Goal: Transaction & Acquisition: Purchase product/service

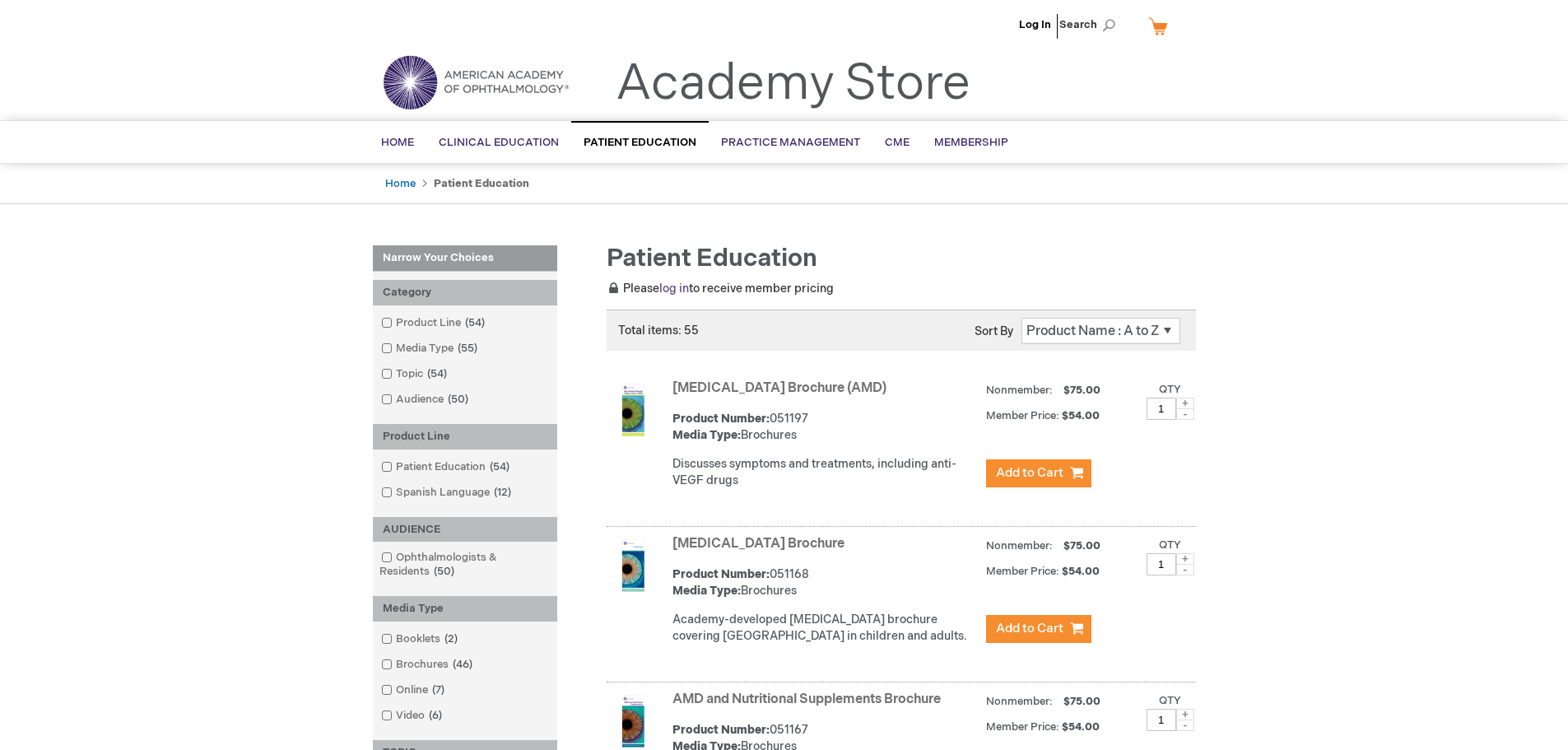
click at [671, 289] on link "log in" at bounding box center [675, 288] width 29 height 14
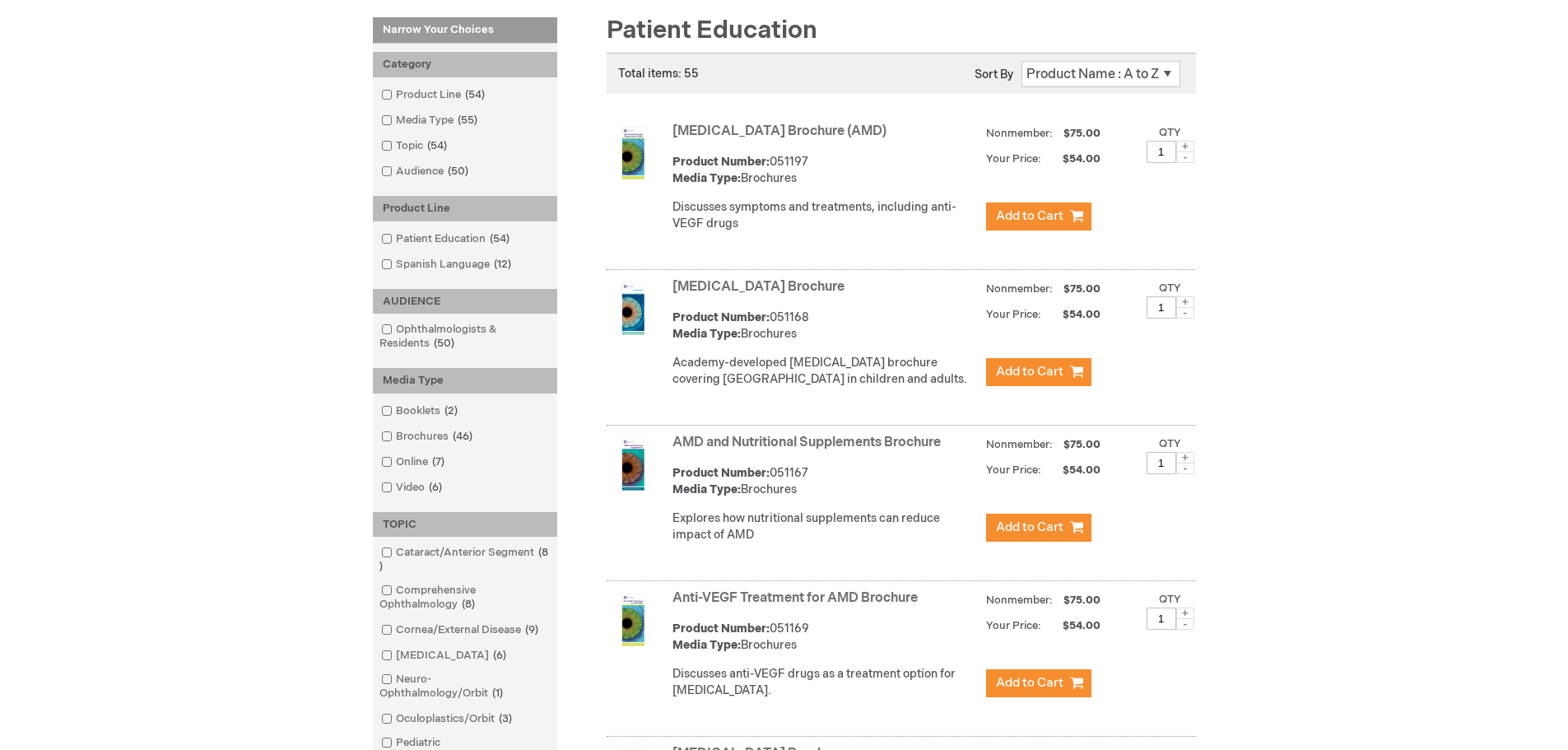
scroll to position [176, 0]
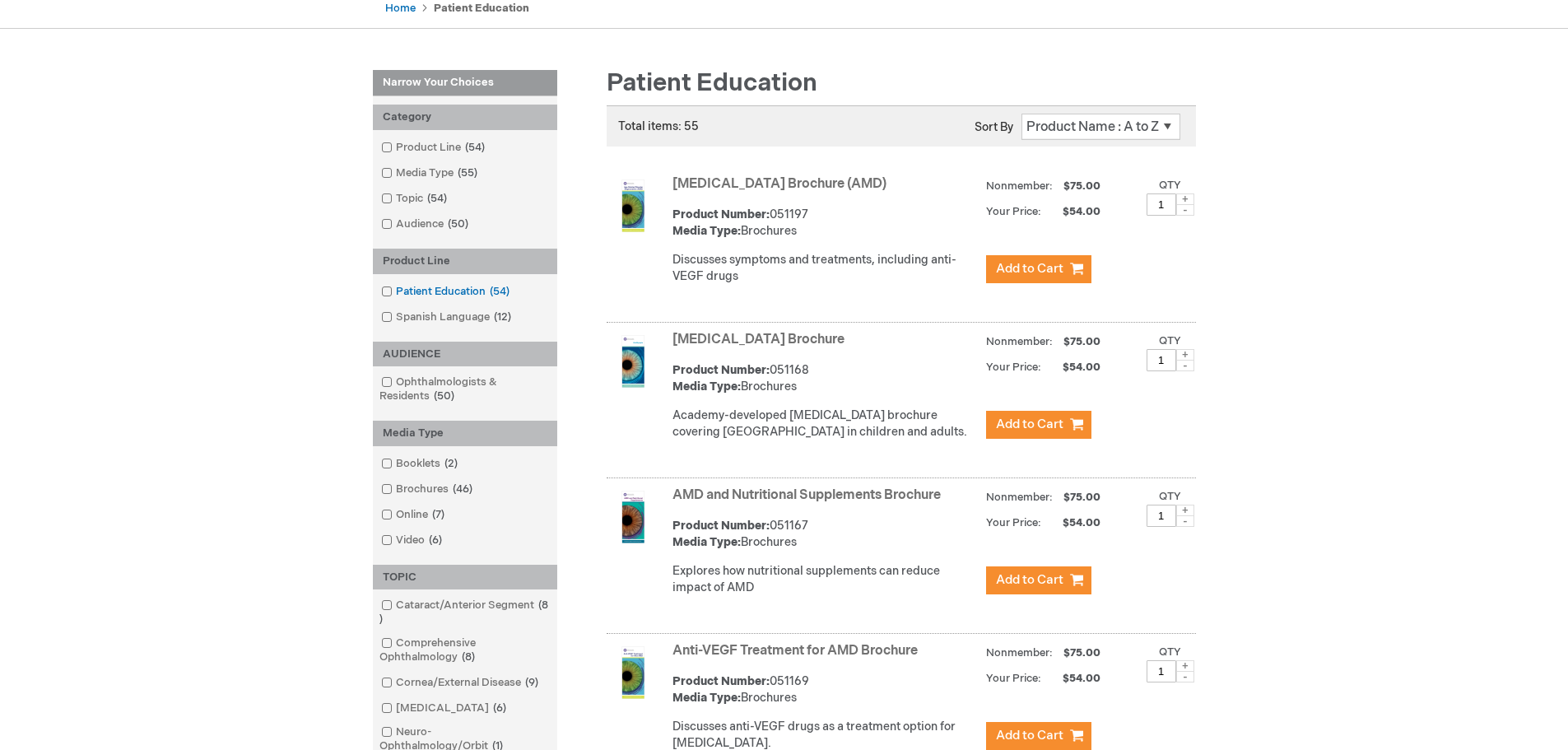
click at [396, 291] on span at bounding box center [396, 291] width 0 height 13
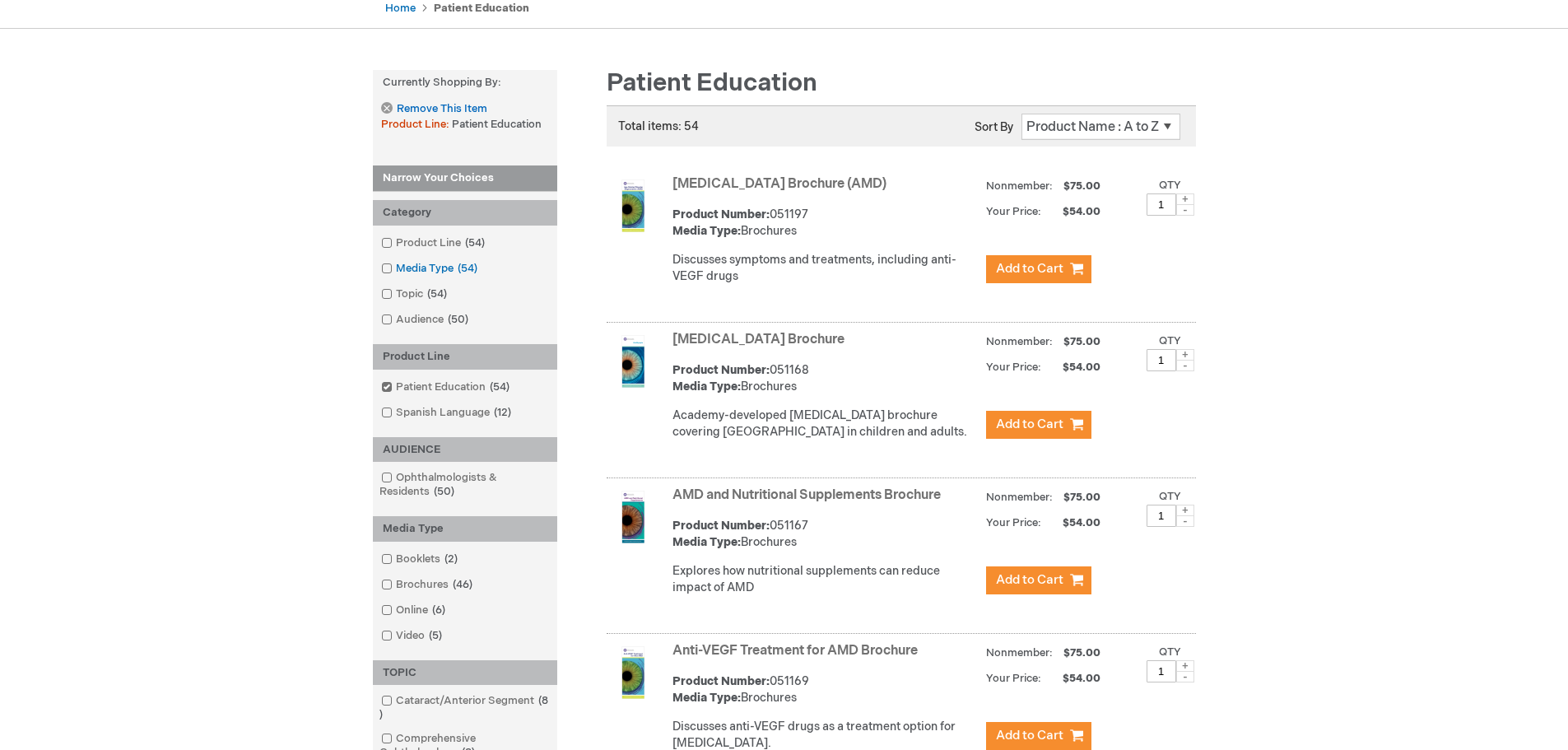
click at [396, 270] on span at bounding box center [396, 268] width 0 height 13
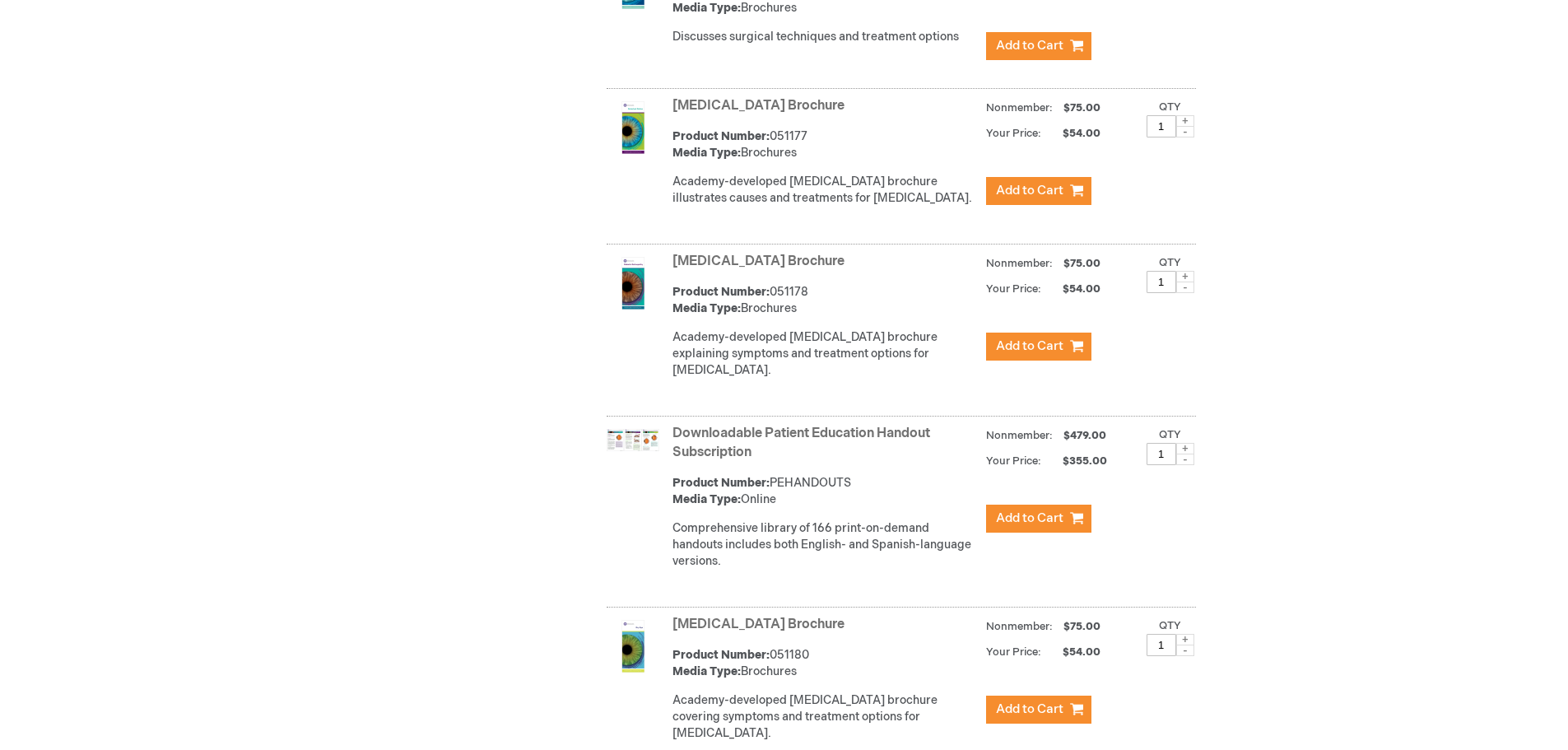
scroll to position [2159, 0]
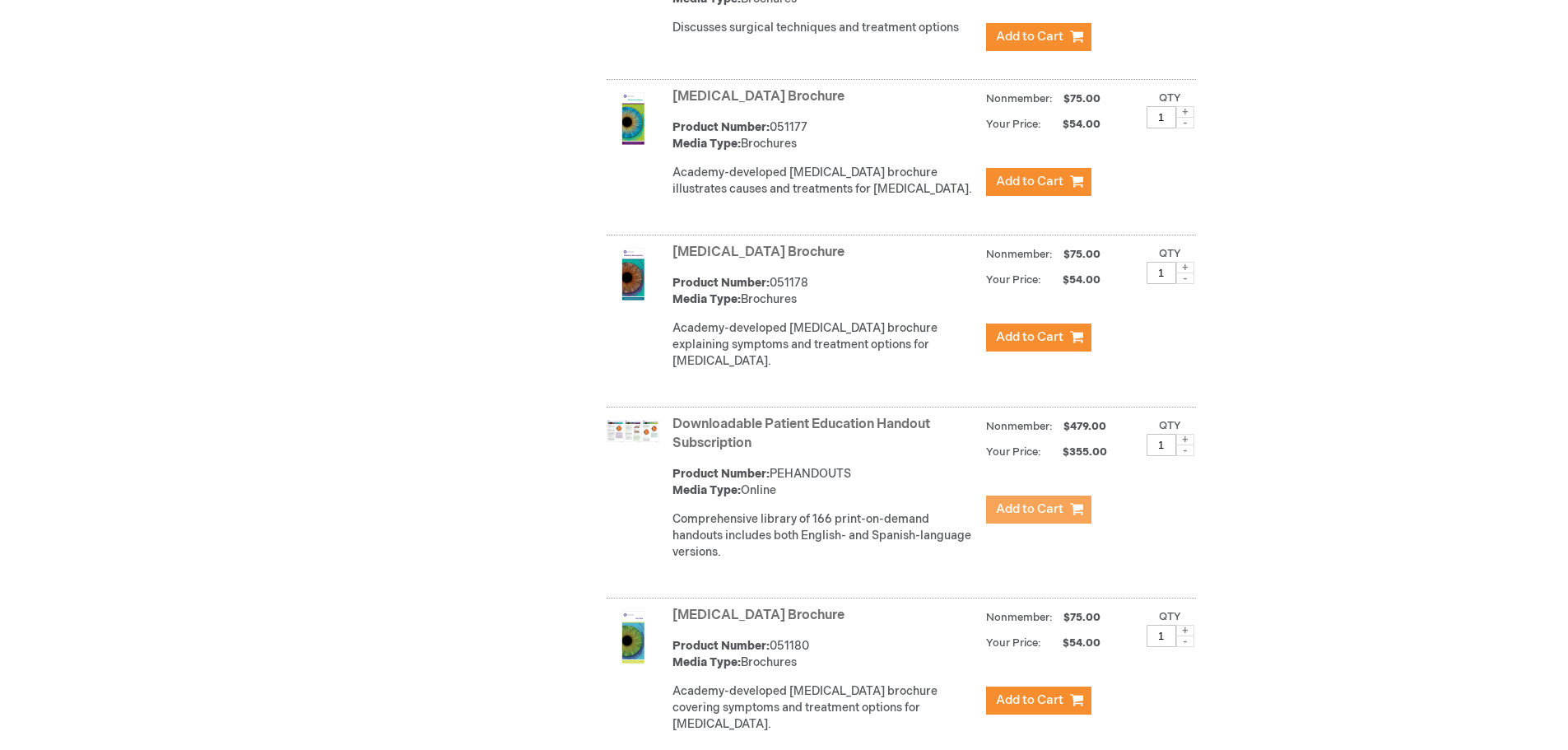
click at [1024, 524] on button "Add to Cart" at bounding box center [1039, 509] width 106 height 28
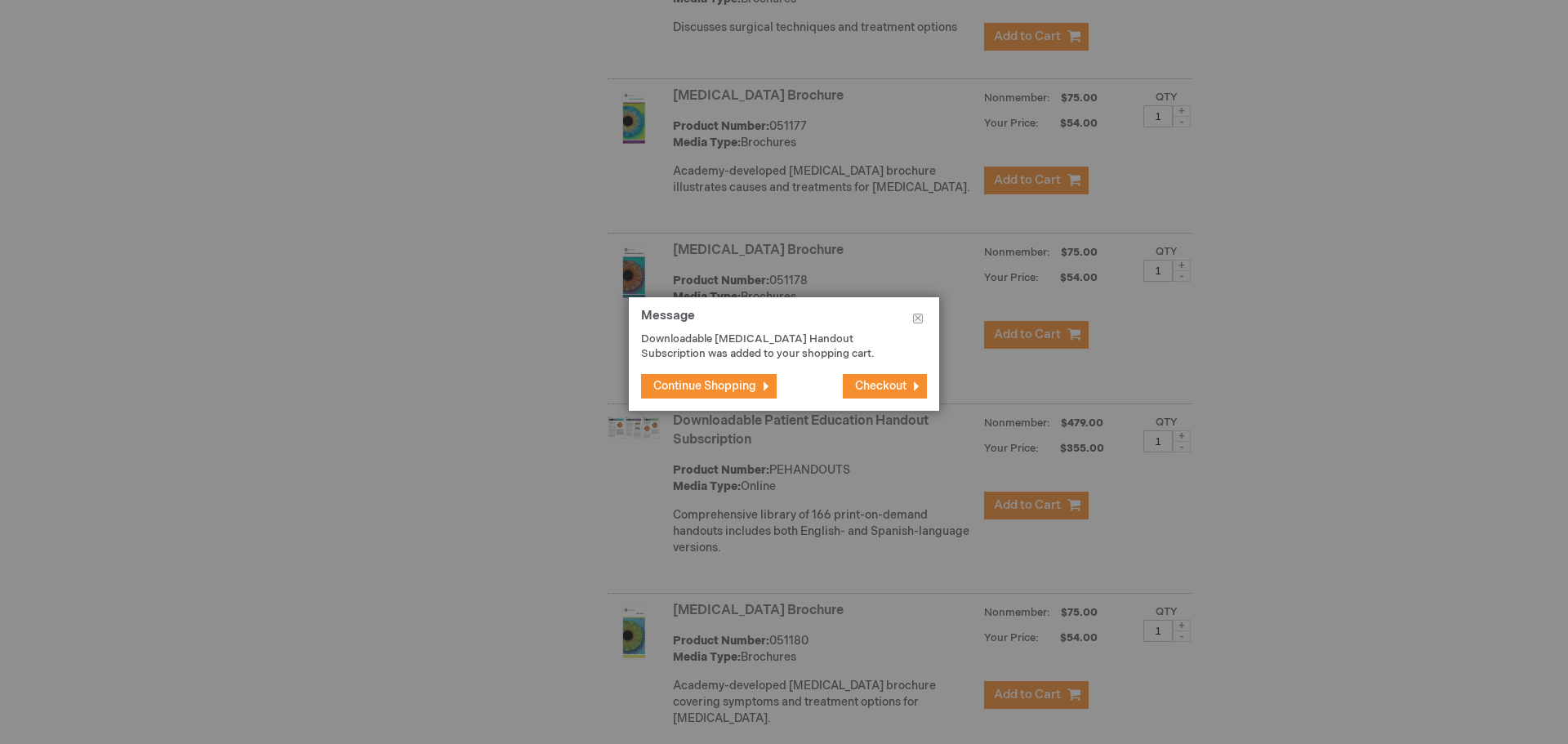
click at [736, 386] on span "Continue Shopping" at bounding box center [705, 386] width 103 height 14
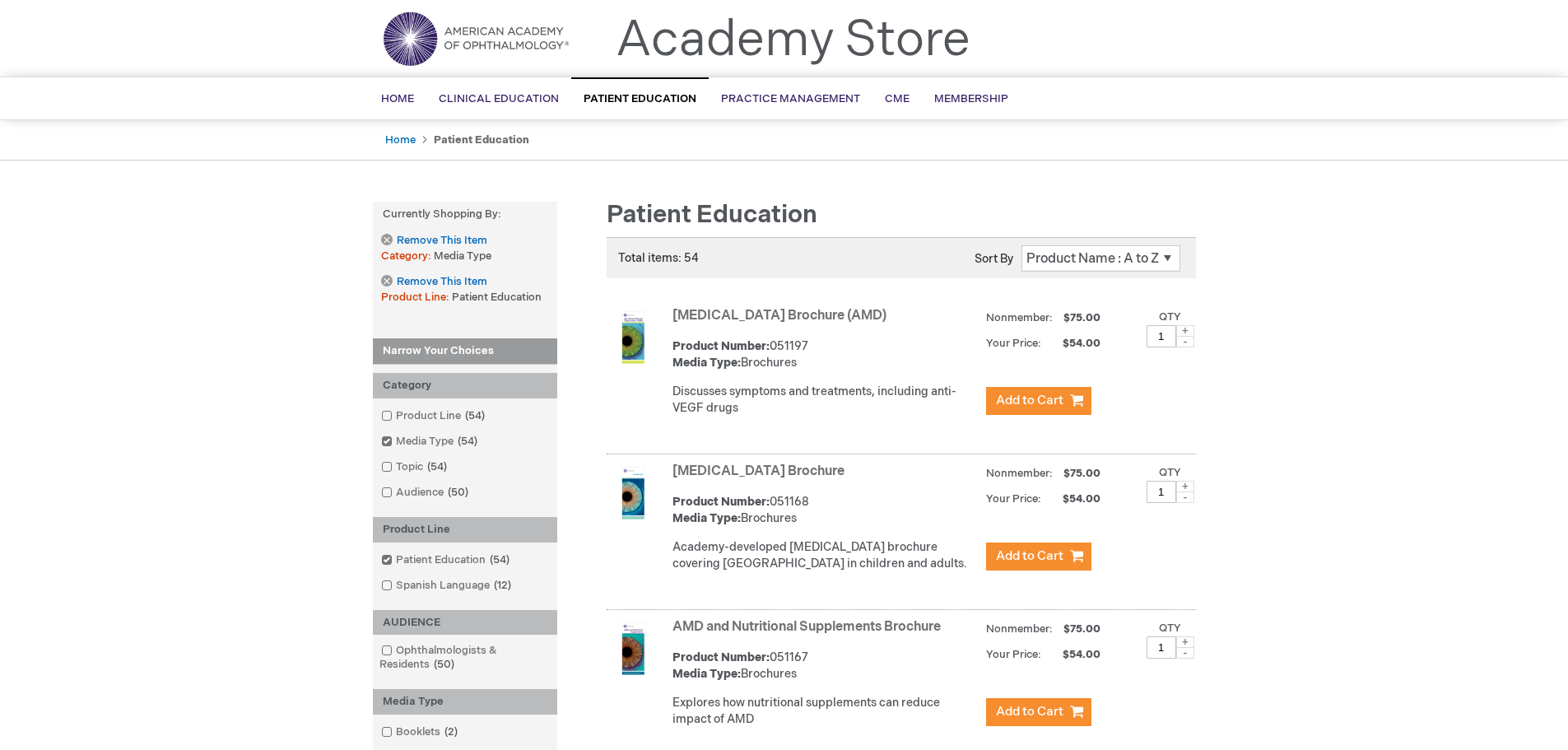
scroll to position [0, 0]
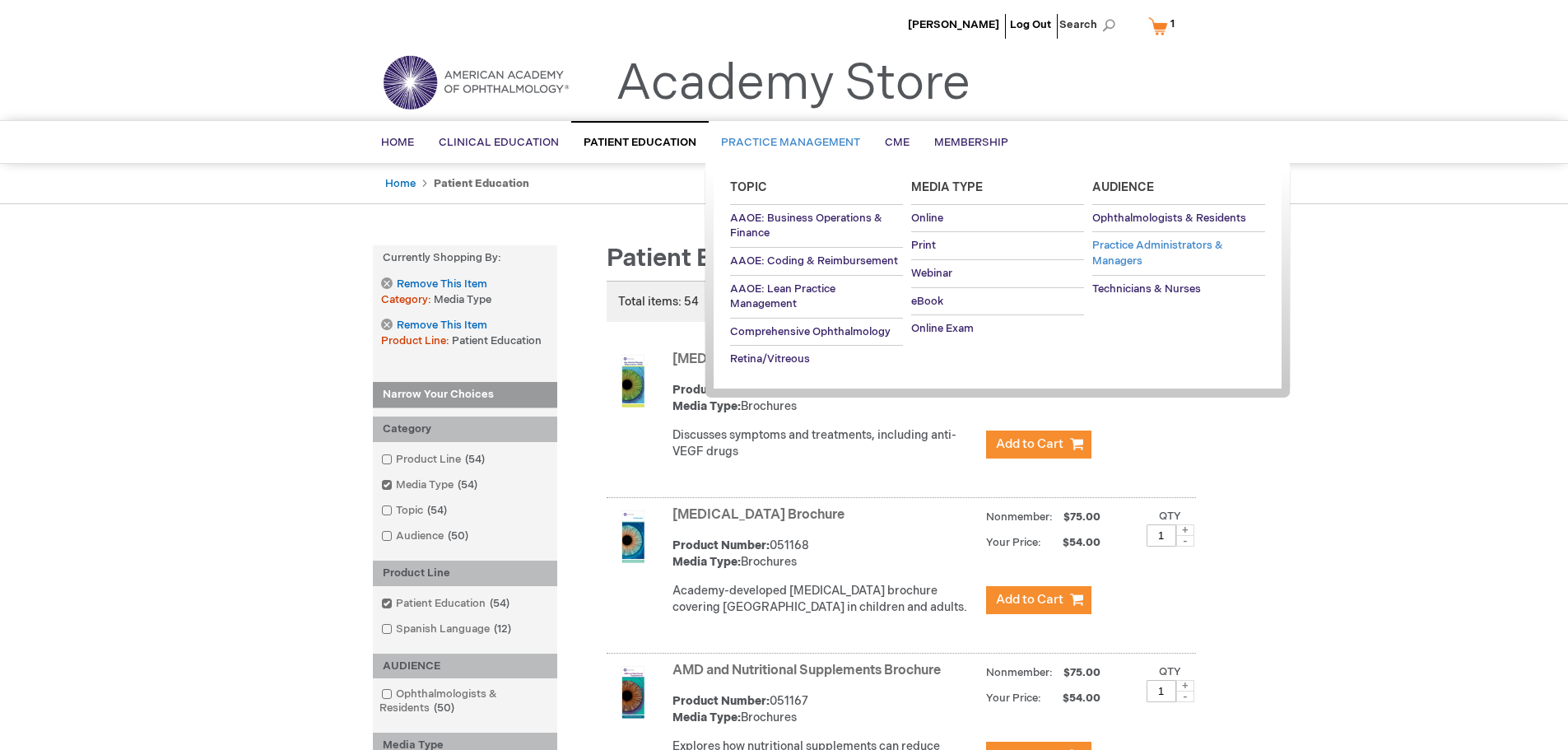
click at [1110, 255] on span "Practice Administrators & Managers" at bounding box center [1158, 253] width 131 height 28
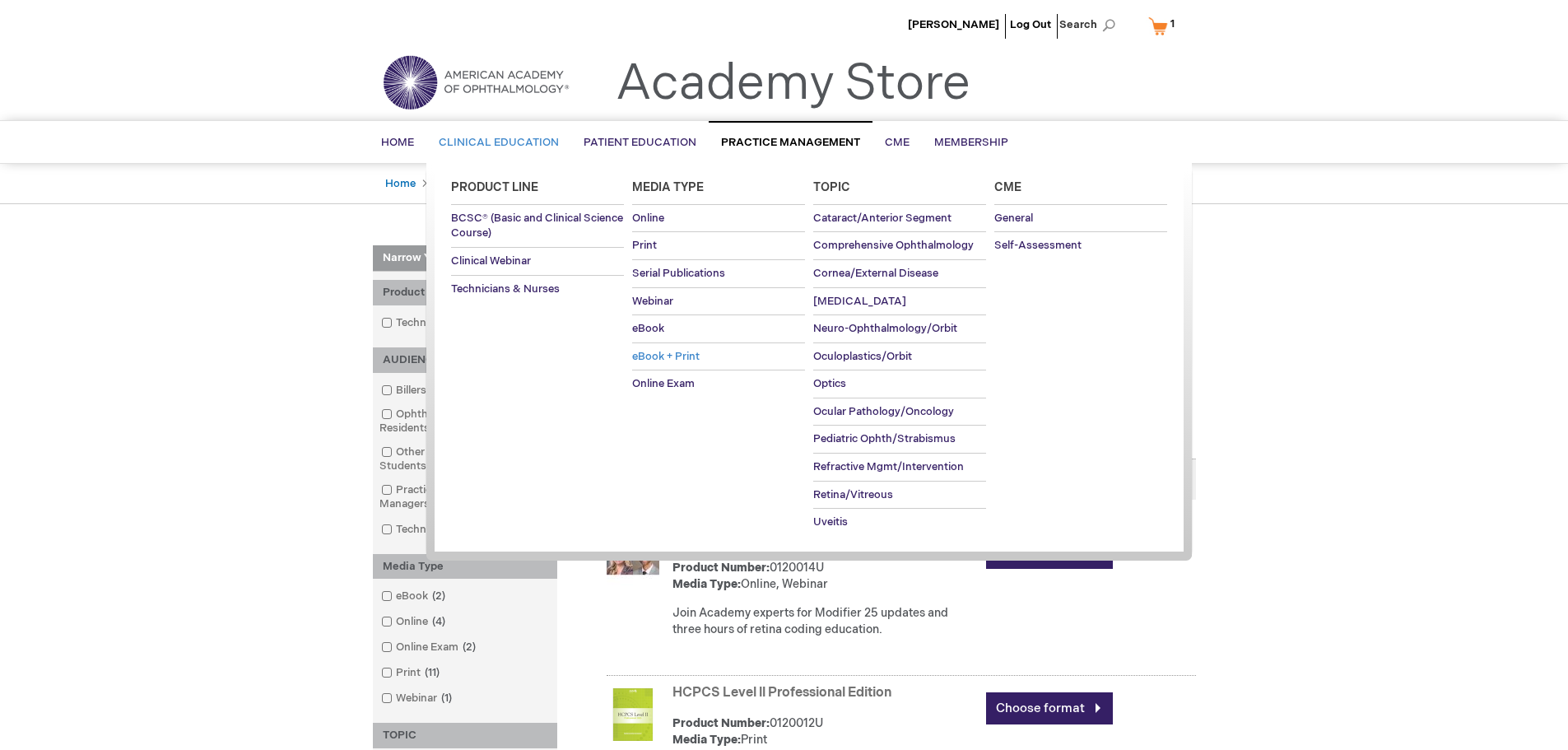
click at [653, 355] on span "eBook + Print" at bounding box center [665, 357] width 67 height 13
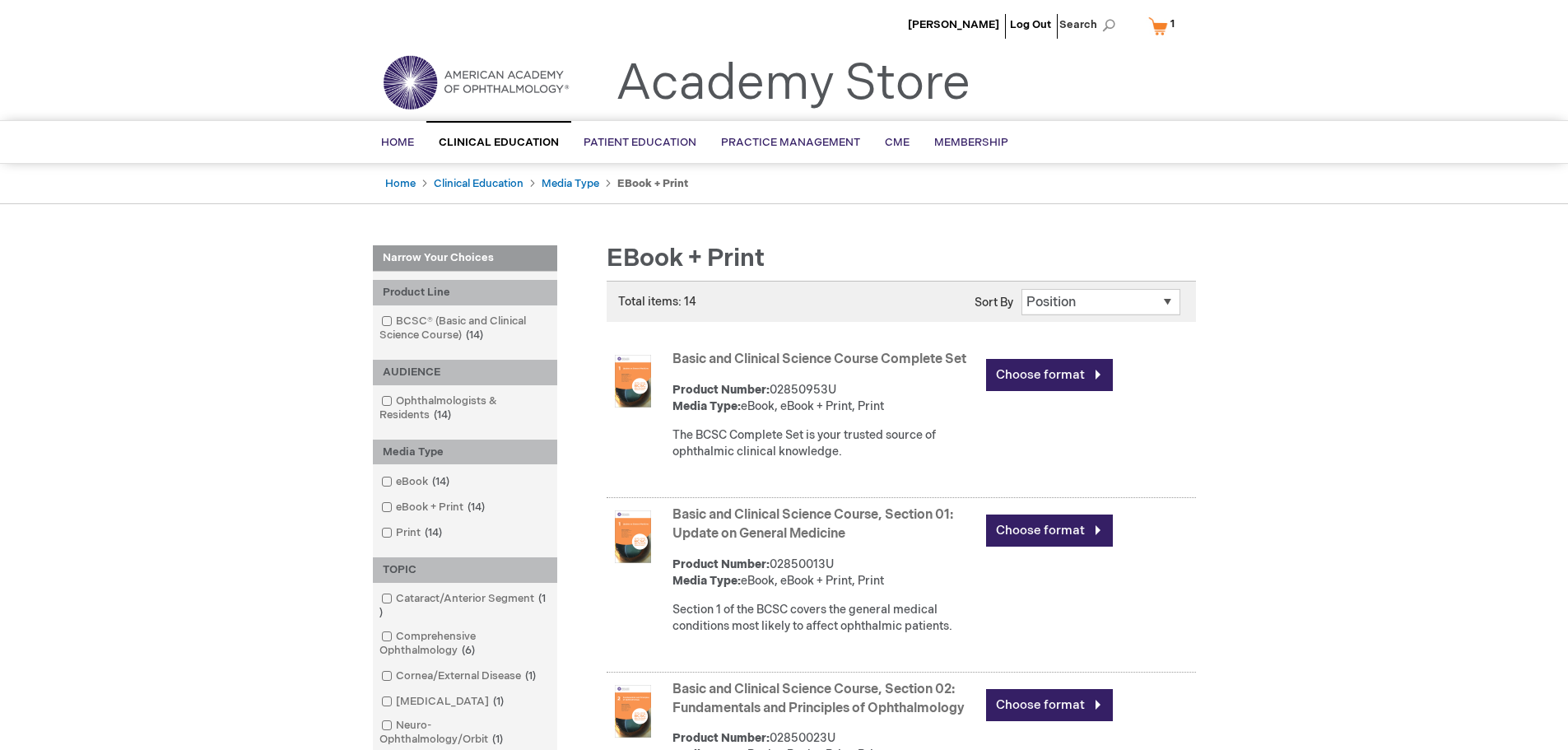
click at [1162, 19] on link "My Cart 1 1 items" at bounding box center [1165, 26] width 40 height 28
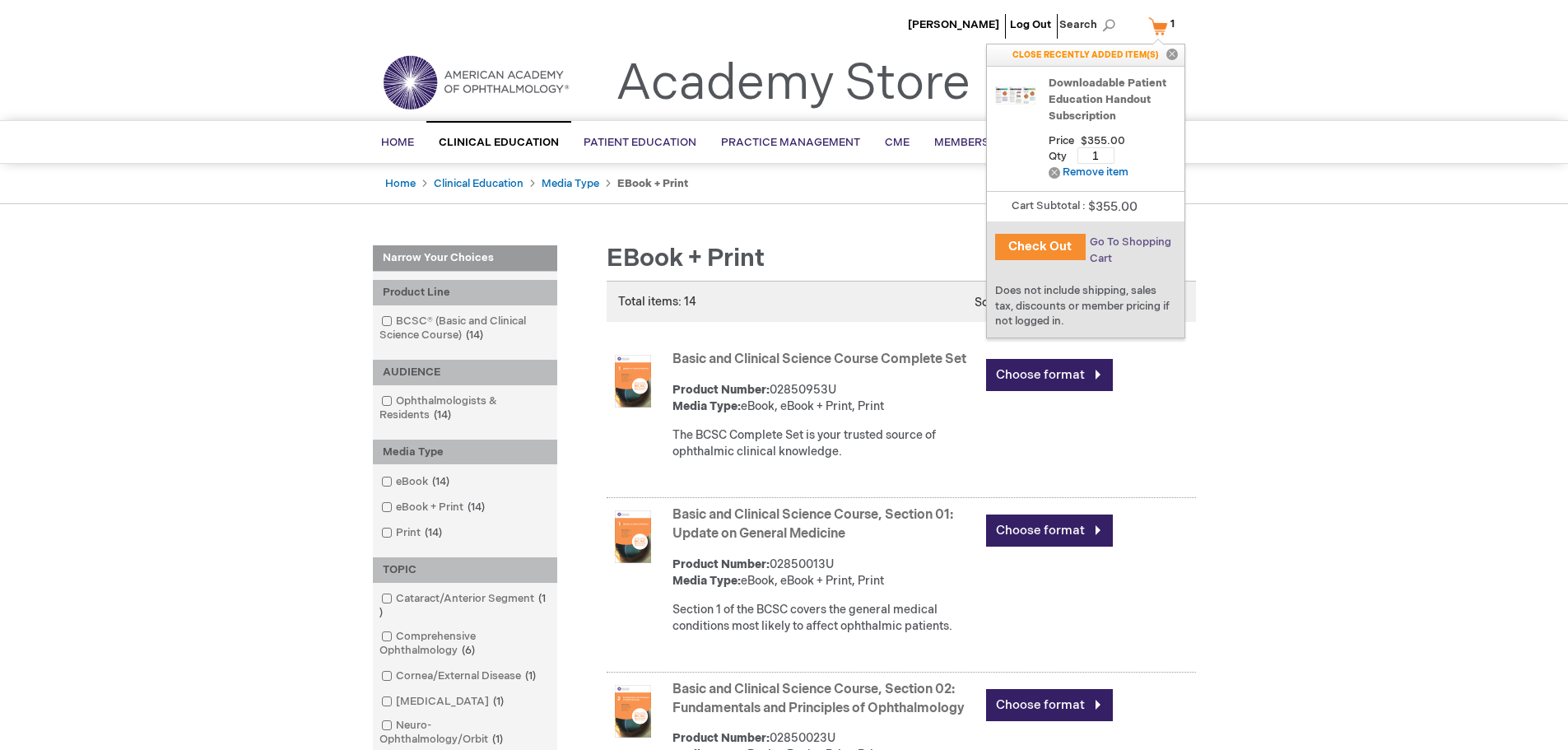
click at [1119, 242] on span "Go To Shopping Cart" at bounding box center [1131, 250] width 82 height 29
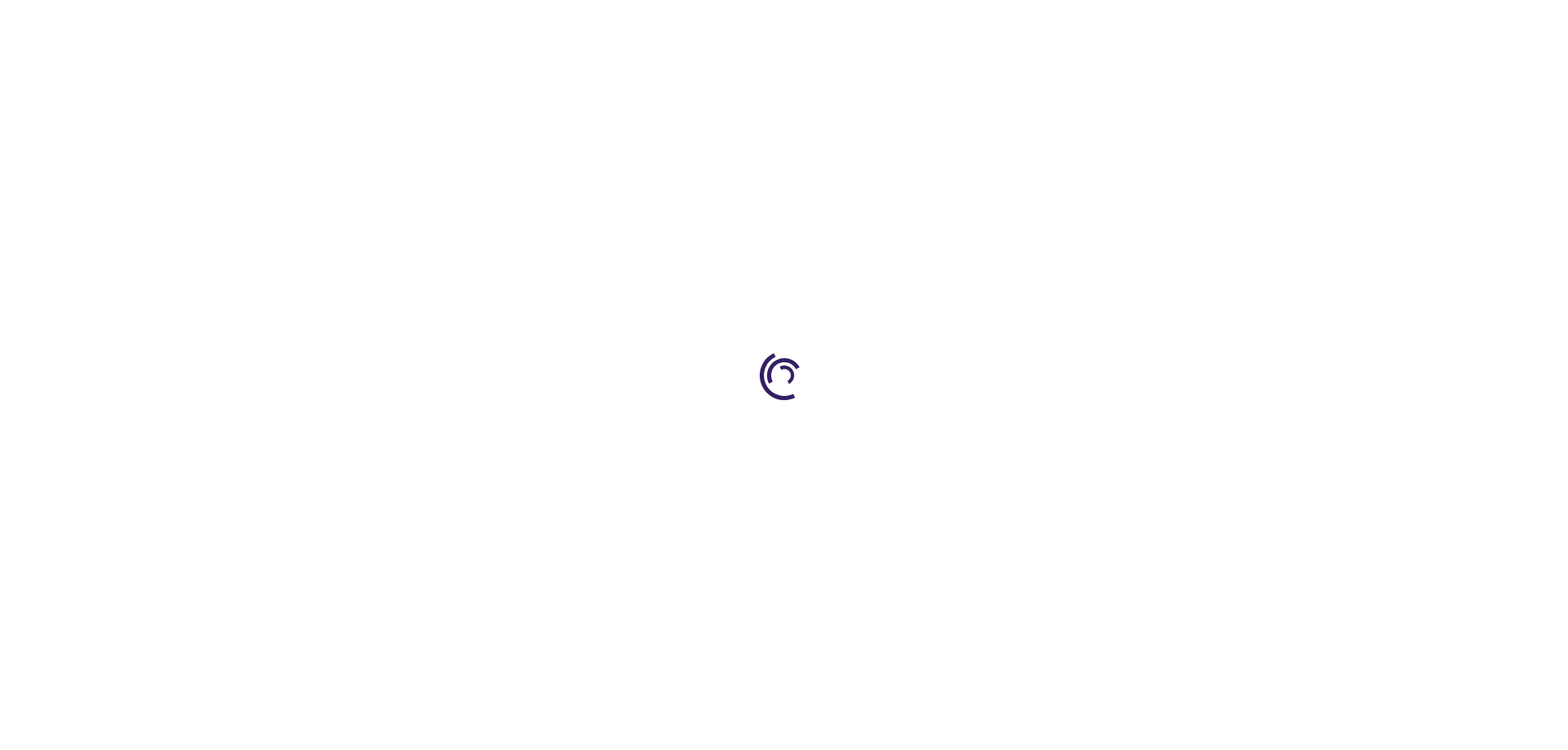
select select "US"
select select "62"
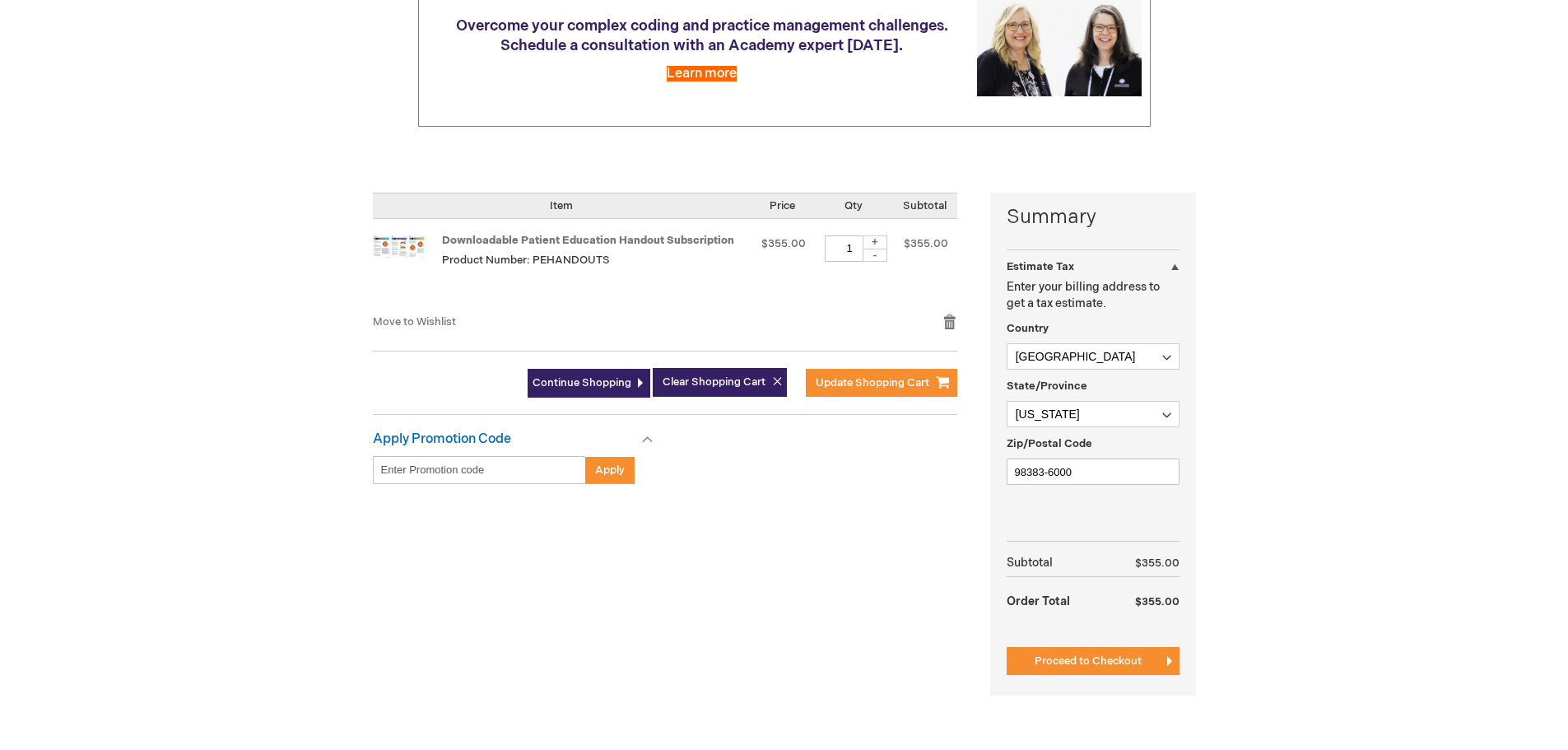
scroll to position [165, 0]
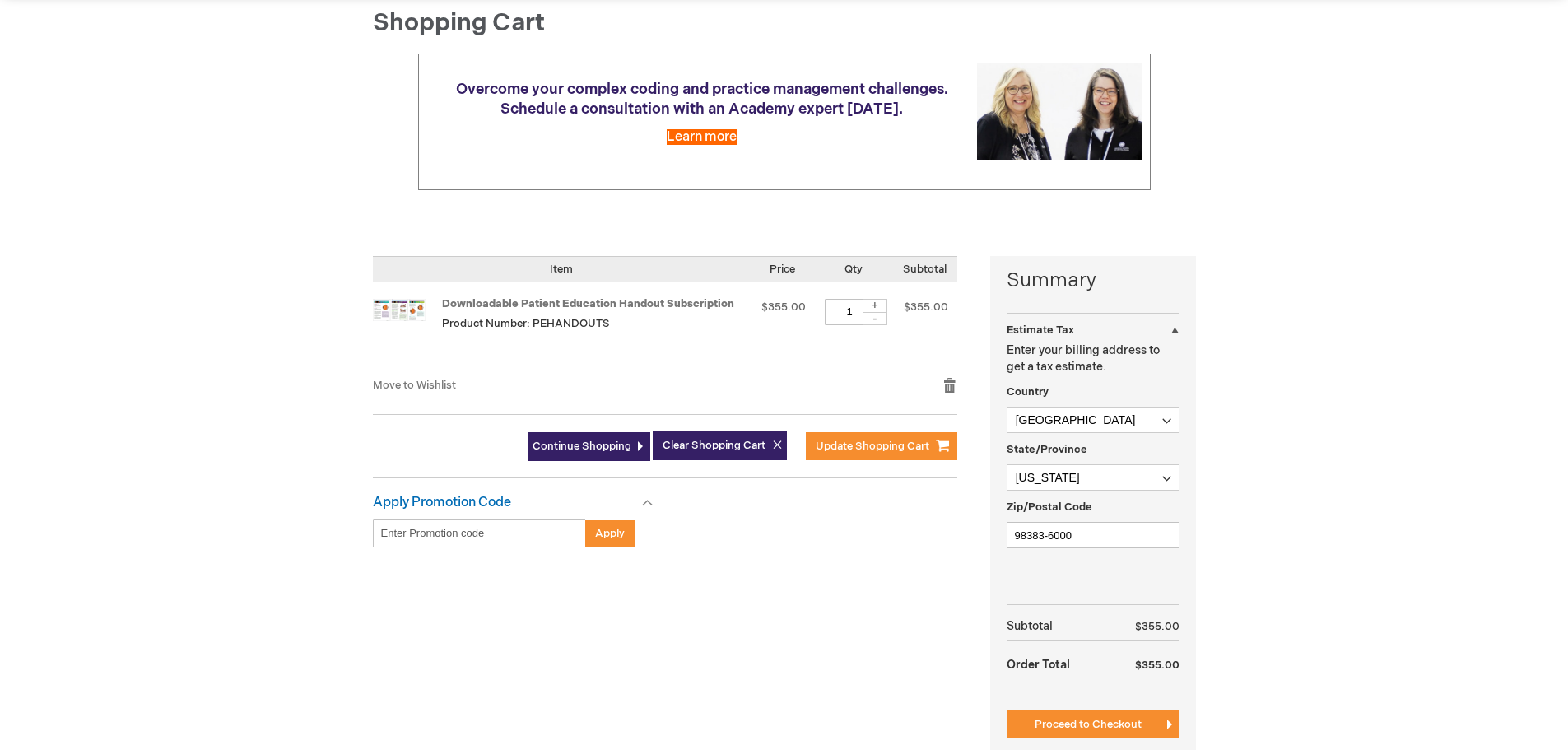
click at [411, 320] on img at bounding box center [399, 310] width 52 height 22
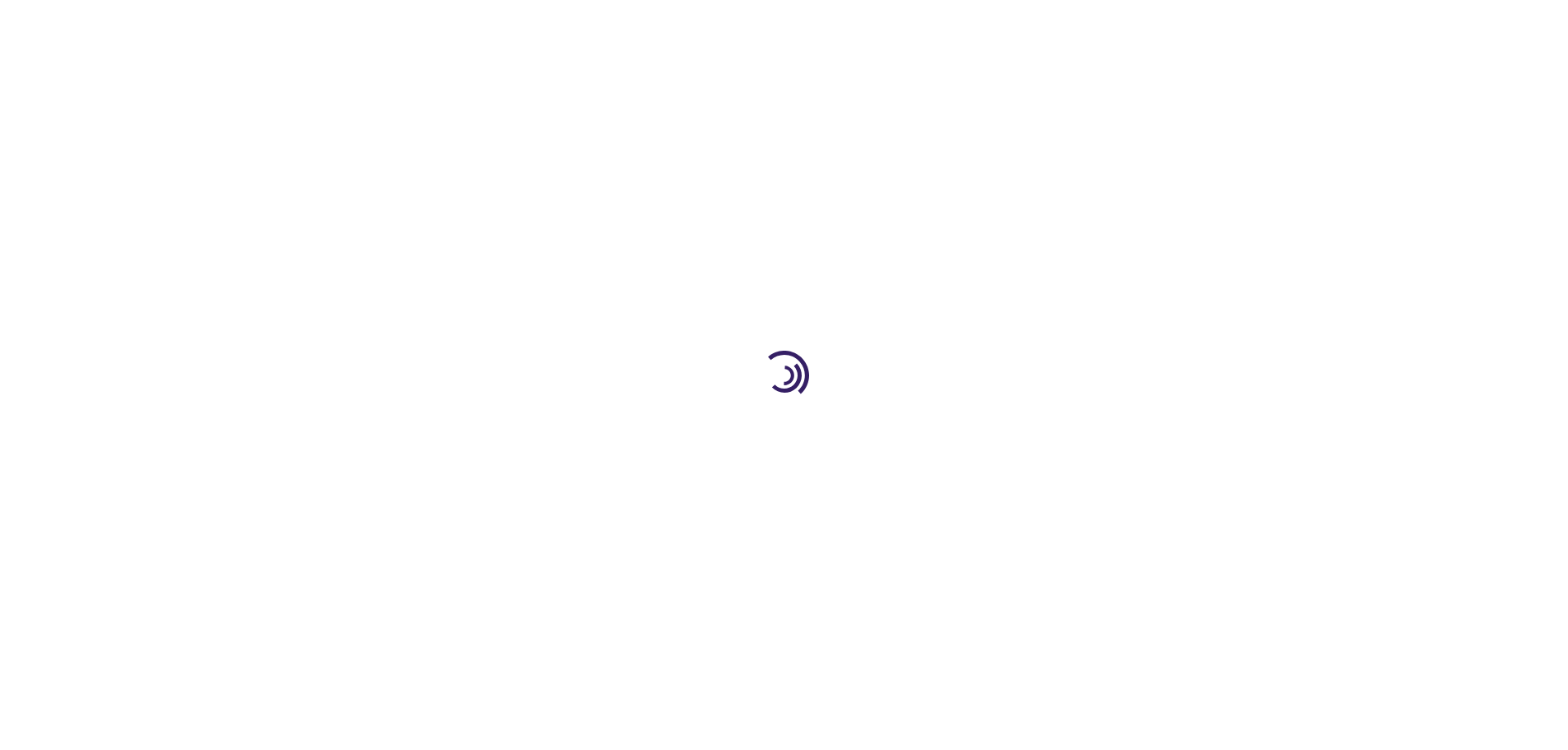
type input "1"
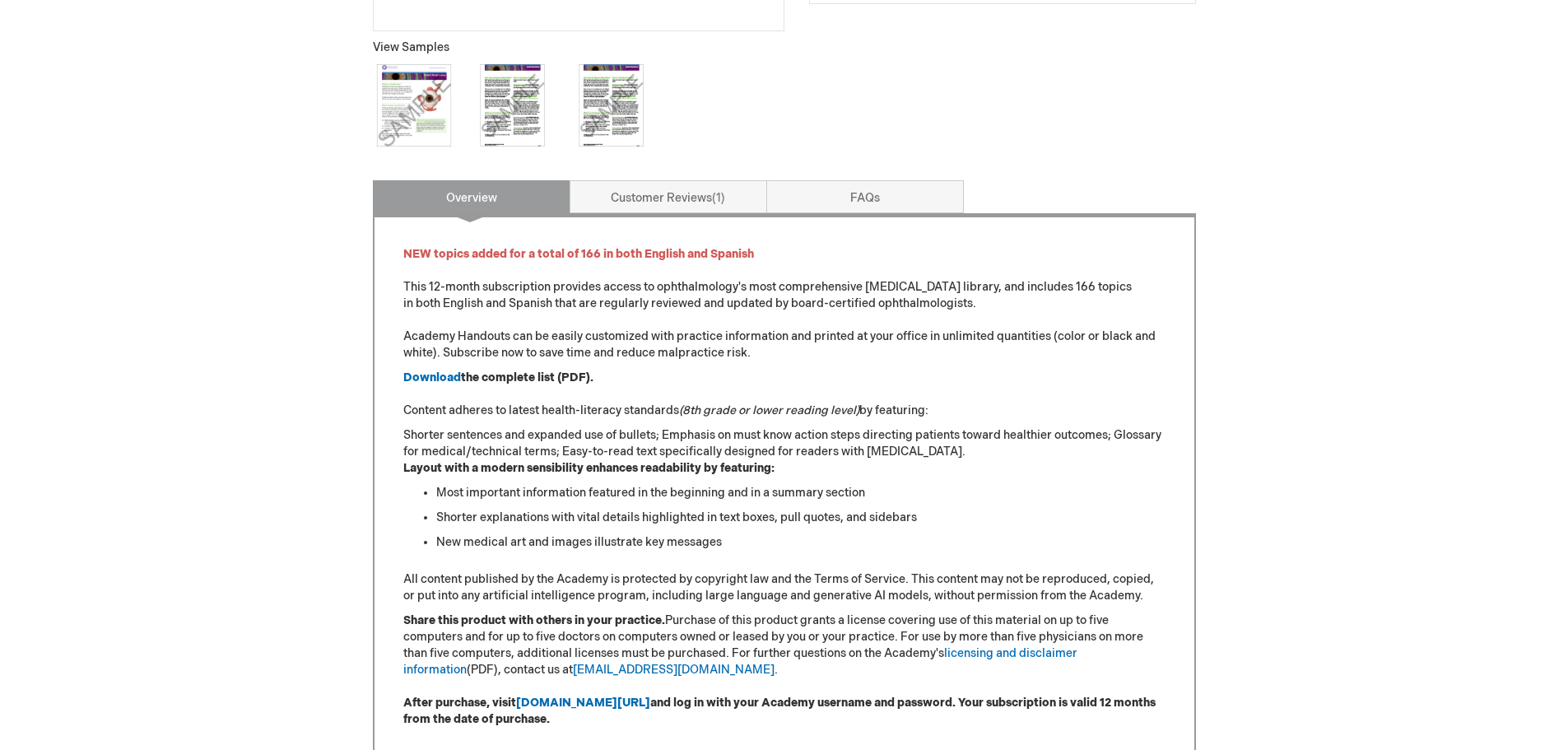
scroll to position [659, 0]
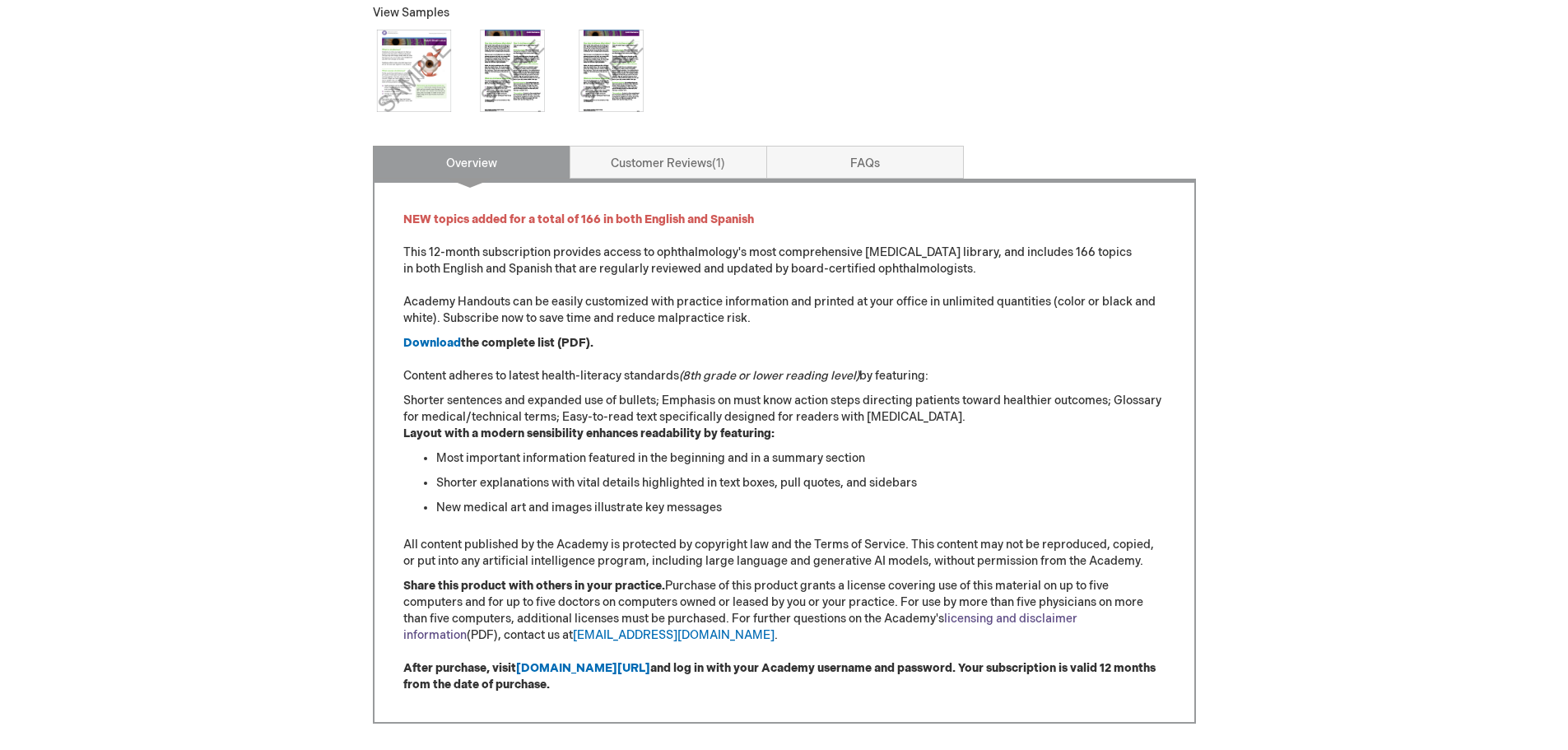
click at [1002, 620] on link "licensing and disclaimer information" at bounding box center [741, 627] width 675 height 30
click at [573, 636] on link "[EMAIL_ADDRESS][DOMAIN_NAME]" at bounding box center [673, 634] width 201 height 14
click at [869, 172] on link "FAQs" at bounding box center [865, 163] width 198 height 33
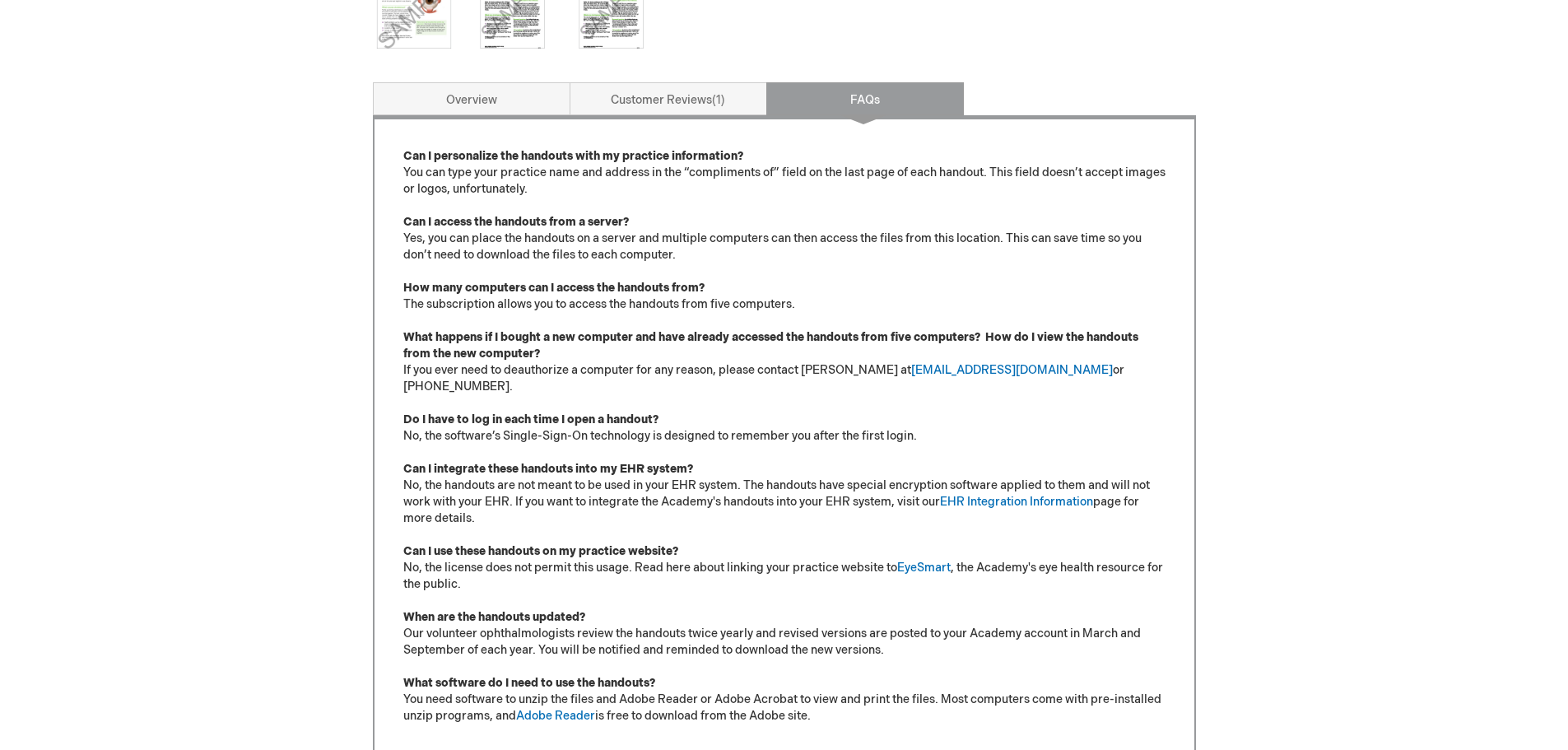
scroll to position [804, 0]
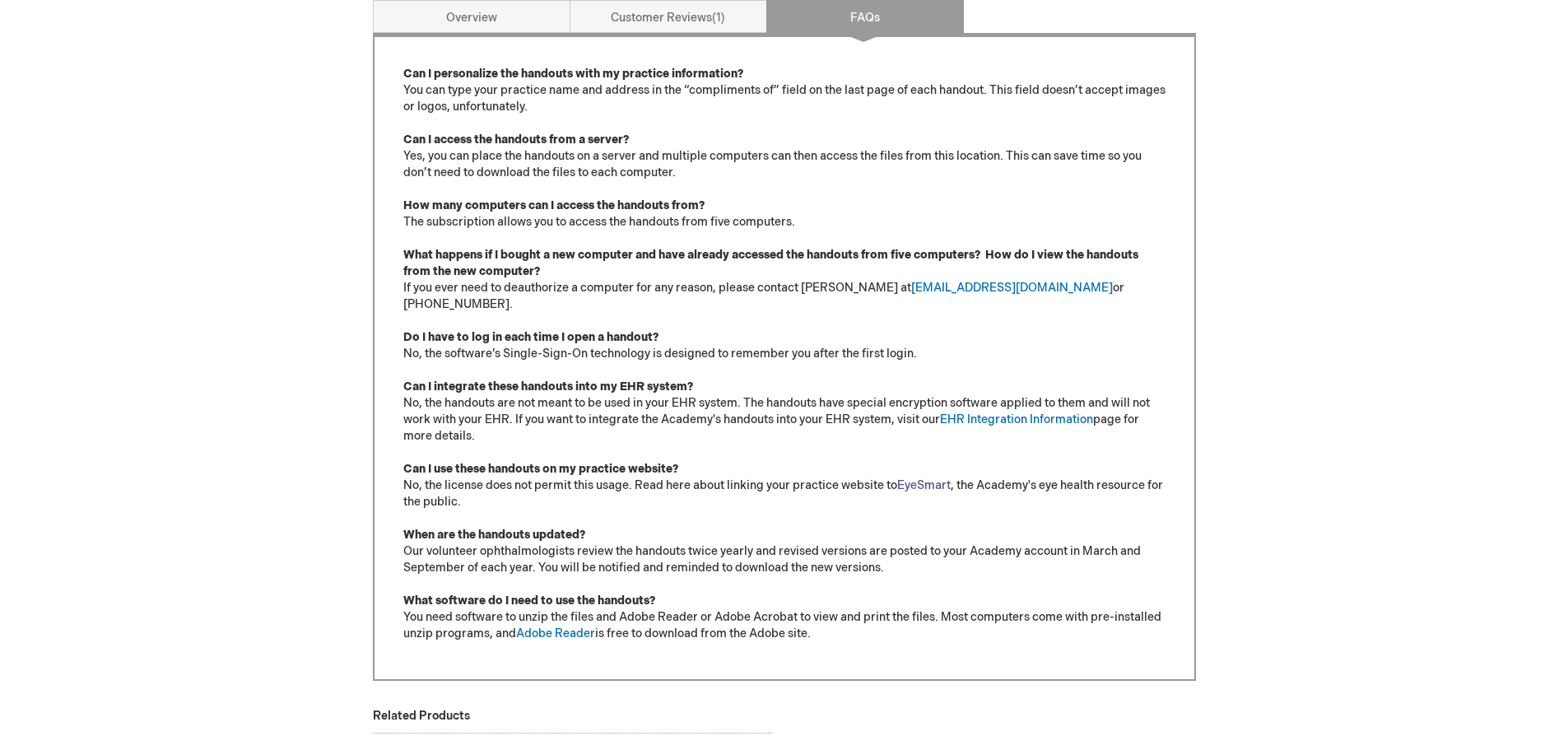
click at [918, 478] on link "EyeSmart" at bounding box center [924, 484] width 53 height 14
